Goal: Information Seeking & Learning: Learn about a topic

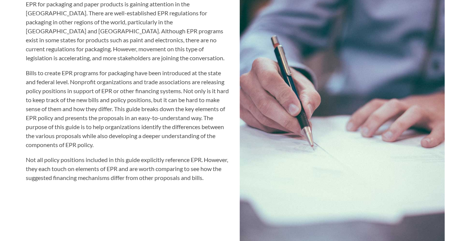
scroll to position [785, 0]
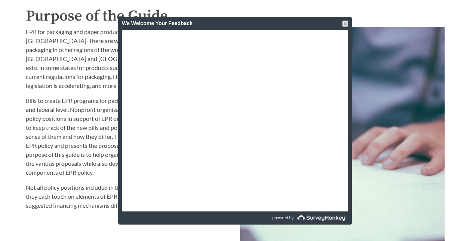
click at [455, 183] on div "Introduction to the Guide for EPR Proposals Search the Guide [US_STATE] Introdu…" at bounding box center [235, 127] width 470 height 1736
click at [344, 23] on div at bounding box center [345, 24] width 6 height 6
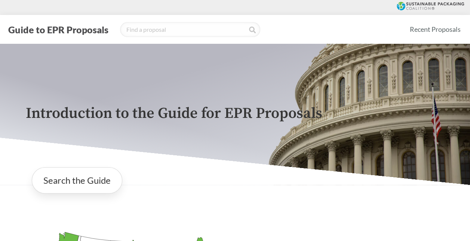
scroll to position [112, 0]
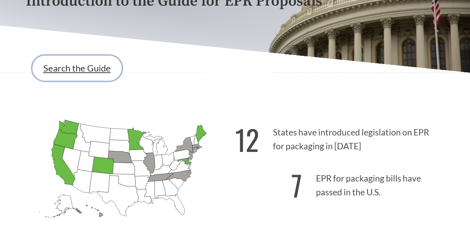
click at [80, 72] on link "Search the Guide" at bounding box center [77, 68] width 90 height 26
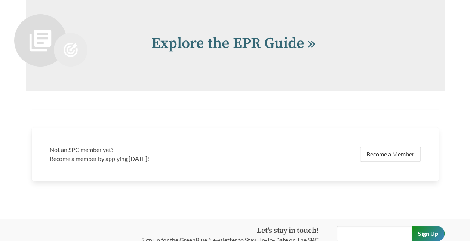
scroll to position [1570, 0]
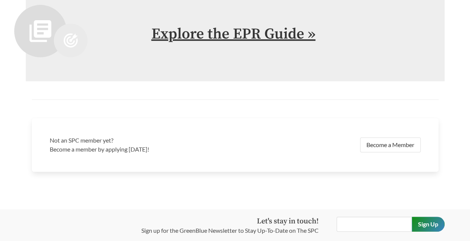
click at [242, 34] on link "Explore the EPR Guide »" at bounding box center [233, 34] width 164 height 19
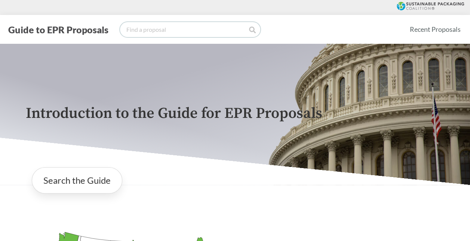
click at [159, 30] on input "search" at bounding box center [190, 29] width 140 height 15
type input "passed"
click at [252, 31] on icon at bounding box center [252, 30] width 7 height 7
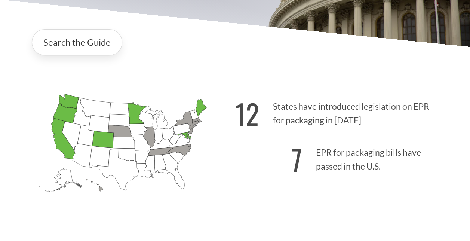
scroll to position [150, 0]
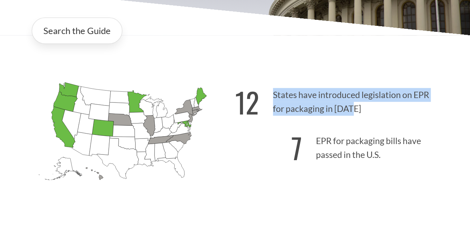
drag, startPoint x: 273, startPoint y: 95, endPoint x: 352, endPoint y: 110, distance: 80.2
click at [352, 110] on p "12 States have introduced legislation on EPR for packaging in [DATE]" at bounding box center [339, 100] width 209 height 46
copy p "States have introduced legislation on EPR for packaging in [DATE]"
